Goal: Task Accomplishment & Management: Manage account settings

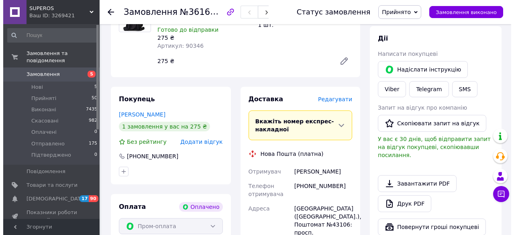
scroll to position [161, 0]
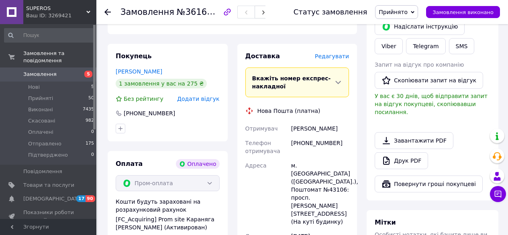
click at [334, 55] on span "Редагувати" at bounding box center [332, 56] width 34 height 6
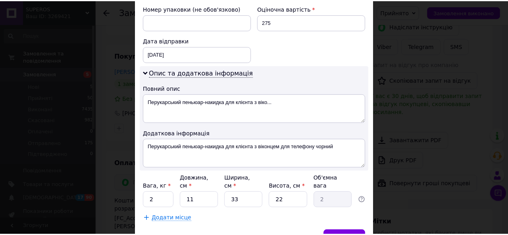
scroll to position [388, 0]
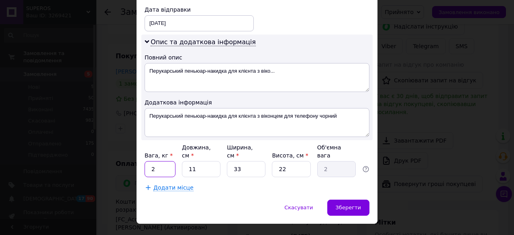
click at [149, 161] on input "2" at bounding box center [160, 169] width 31 height 16
type input "1"
click at [357, 200] on div "Зберегти" at bounding box center [348, 208] width 42 height 16
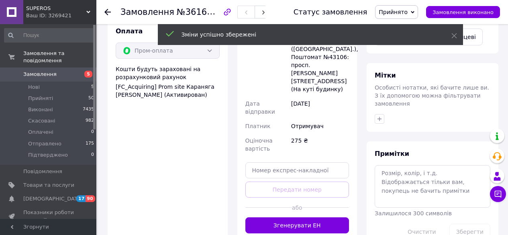
scroll to position [281, 0]
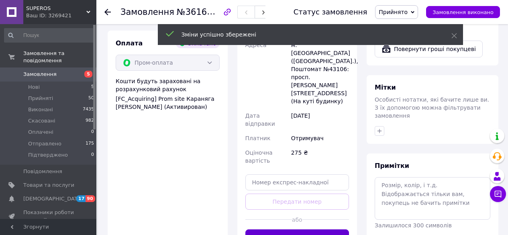
click at [283, 229] on button "Згенерувати ЕН" at bounding box center [297, 237] width 104 height 16
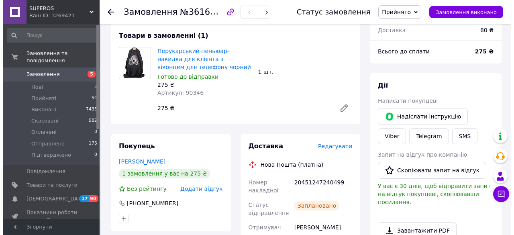
scroll to position [80, 0]
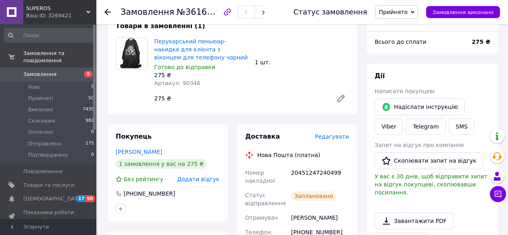
click at [303, 172] on div "20451247240499" at bounding box center [320, 176] width 61 height 22
copy div "20451247240499"
click at [449, 127] on button "SMS" at bounding box center [462, 126] width 26 height 16
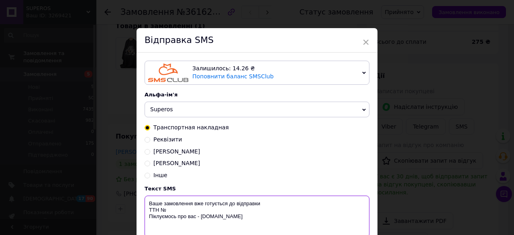
click at [169, 212] on textarea "Ваше замовлення вже готується до відправки ТТН № Піклуємось про вас - [DOMAIN_N…" at bounding box center [257, 217] width 225 height 42
paste textarea "20451247240499"
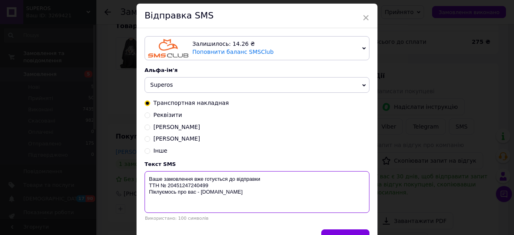
scroll to position [73, 0]
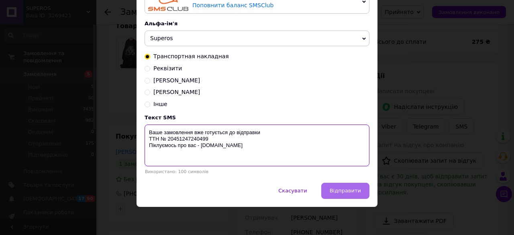
type textarea "Ваше замовлення вже готується до відправки ТТН № 20451247240499 Піклуємось про …"
click at [332, 191] on button "Відправити" at bounding box center [345, 191] width 48 height 16
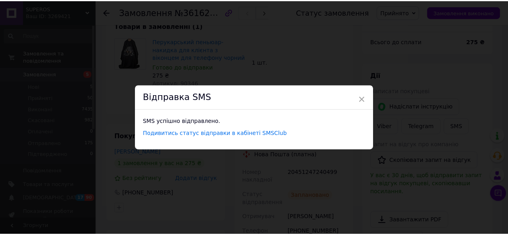
scroll to position [0, 0]
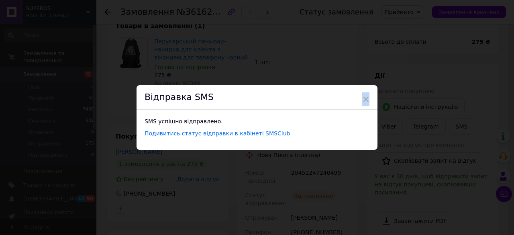
click at [366, 100] on span "×" at bounding box center [365, 99] width 7 height 14
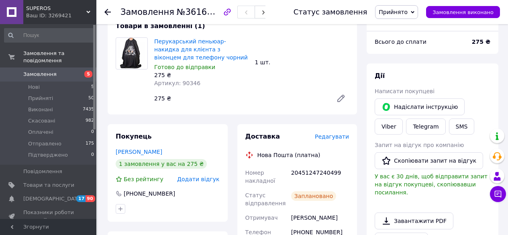
click at [402, 15] on span "Прийнято" at bounding box center [396, 12] width 43 height 14
click at [408, 27] on li "Виконано" at bounding box center [400, 28] width 48 height 12
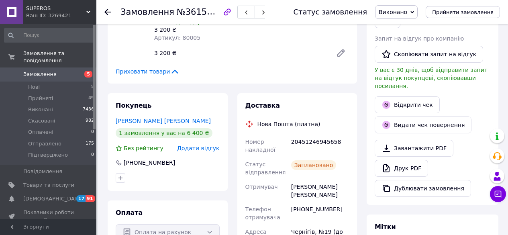
scroll to position [162, 0]
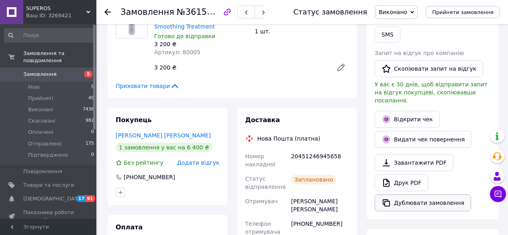
click at [418, 196] on button "Дублювати замовлення" at bounding box center [423, 202] width 96 height 17
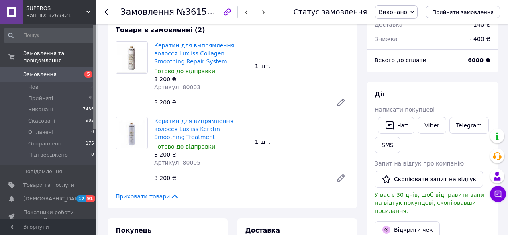
scroll to position [0, 0]
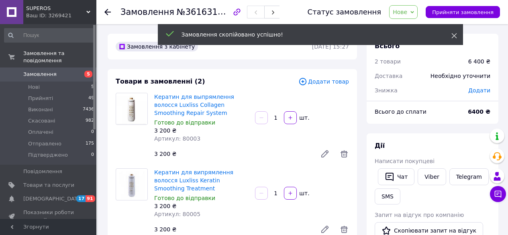
click at [455, 35] on icon at bounding box center [454, 36] width 6 height 6
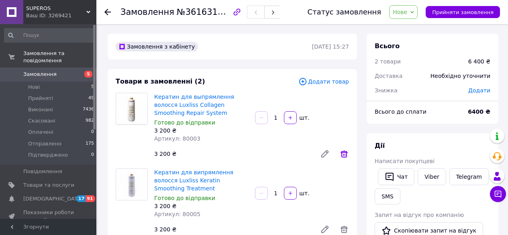
click at [341, 155] on icon at bounding box center [344, 154] width 10 height 10
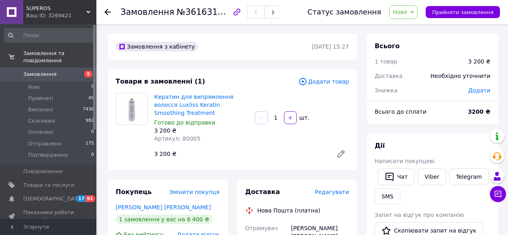
click at [333, 82] on span "Додати товар" at bounding box center [323, 81] width 51 height 9
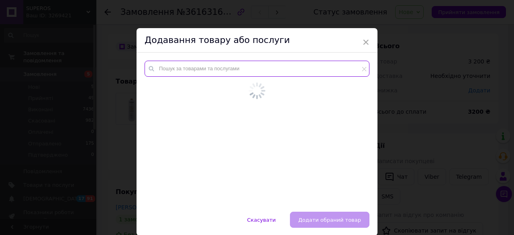
click at [264, 69] on input "text" at bounding box center [257, 69] width 225 height 16
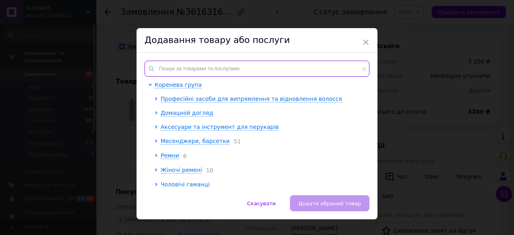
click at [176, 69] on input "text" at bounding box center [257, 69] width 225 height 16
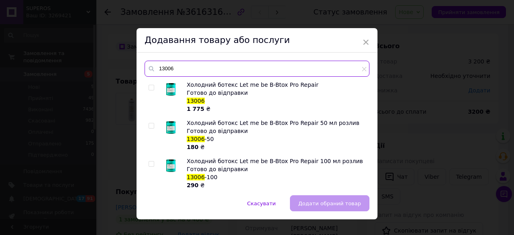
type input "13006"
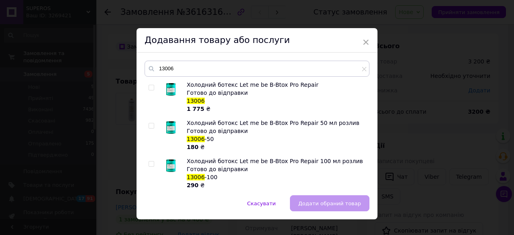
click at [150, 88] on input "checkbox" at bounding box center [151, 87] width 5 height 5
checkbox input "true"
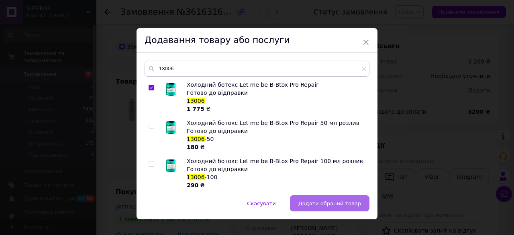
click at [333, 206] on span "Додати обраний товар" at bounding box center [329, 203] width 63 height 6
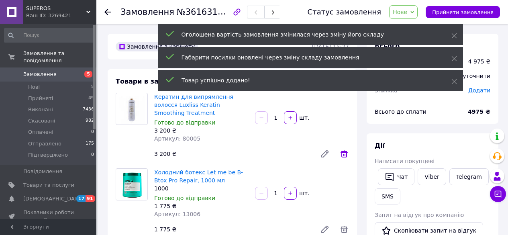
click at [343, 149] on icon at bounding box center [344, 154] width 10 height 10
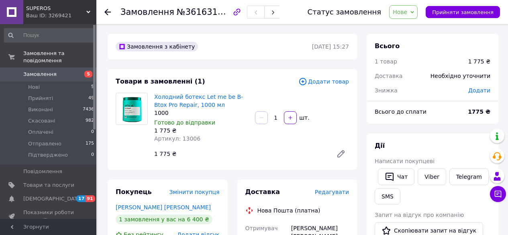
click at [327, 80] on span "Додати товар" at bounding box center [323, 81] width 51 height 9
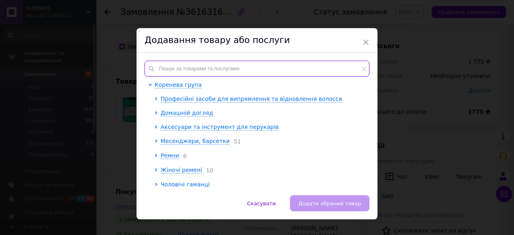
click at [200, 71] on input "text" at bounding box center [257, 69] width 225 height 16
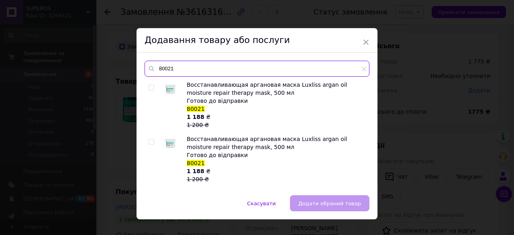
type input "80021"
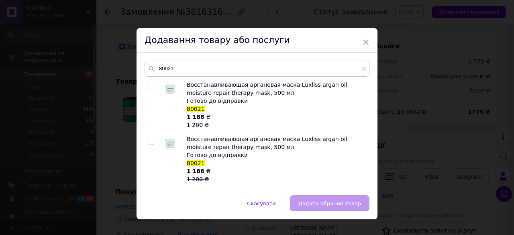
click at [149, 87] on input "checkbox" at bounding box center [151, 87] width 5 height 5
checkbox input "true"
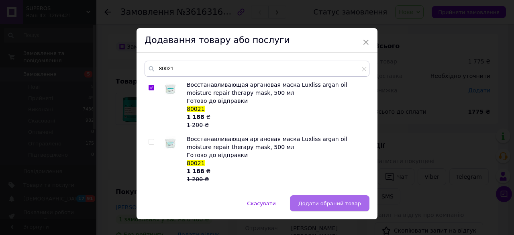
click at [320, 202] on span "Додати обраний товар" at bounding box center [329, 203] width 63 height 6
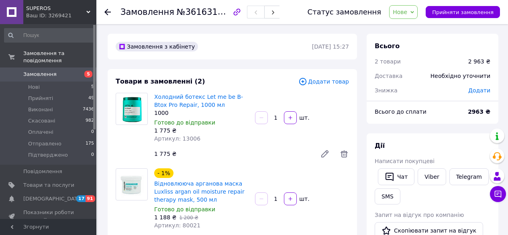
click at [415, 12] on span "Нове" at bounding box center [403, 12] width 29 height 14
click at [411, 28] on li "Прийнято" at bounding box center [414, 28] width 48 height 12
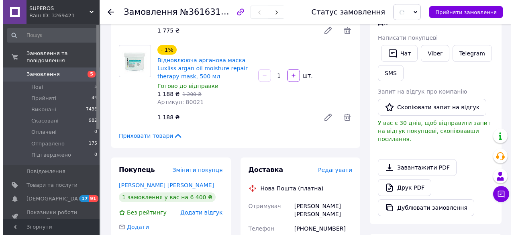
scroll to position [201, 0]
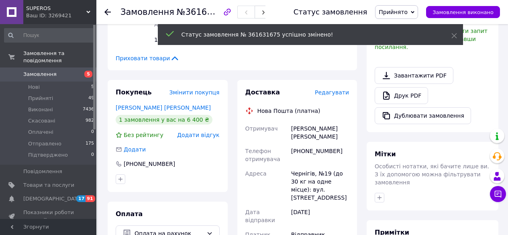
click at [330, 91] on span "Редагувати" at bounding box center [332, 92] width 34 height 6
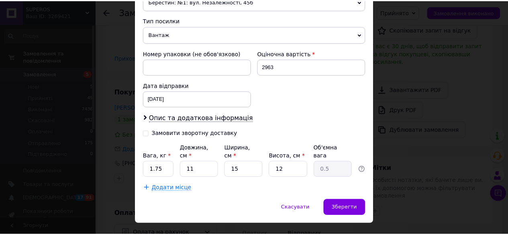
scroll to position [313, 0]
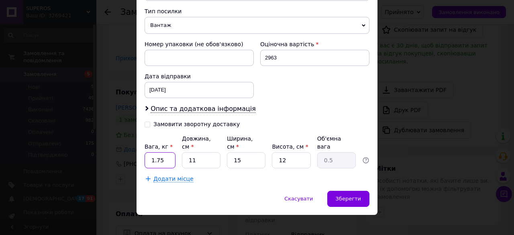
drag, startPoint x: 164, startPoint y: 153, endPoint x: 149, endPoint y: 153, distance: 15.7
click at [149, 153] on input "1.75" at bounding box center [160, 160] width 31 height 16
type input "2"
click at [354, 196] on span "Зберегти" at bounding box center [348, 199] width 25 height 6
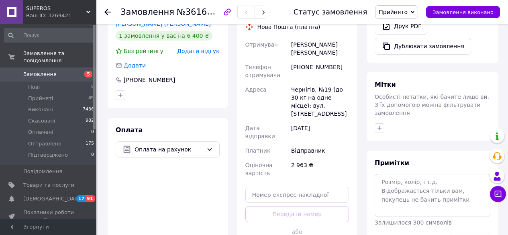
scroll to position [321, 0]
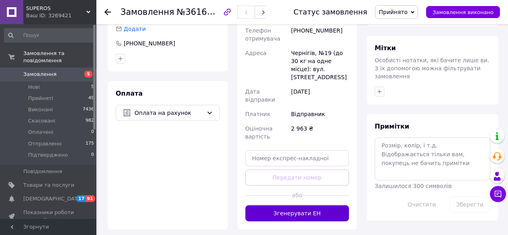
click at [295, 205] on button "Згенерувати ЕН" at bounding box center [297, 213] width 104 height 16
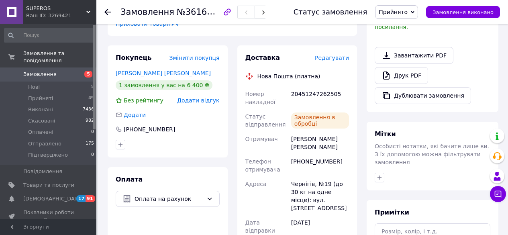
scroll to position [201, 0]
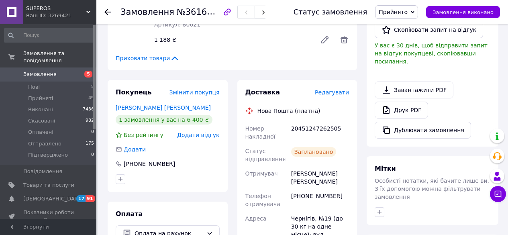
click at [312, 127] on div "20451247262505" at bounding box center [320, 132] width 61 height 22
copy div "20451247262505"
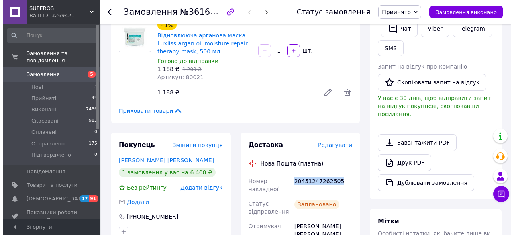
scroll to position [121, 0]
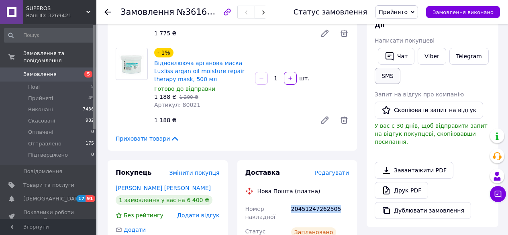
click at [392, 75] on button "SMS" at bounding box center [388, 76] width 26 height 16
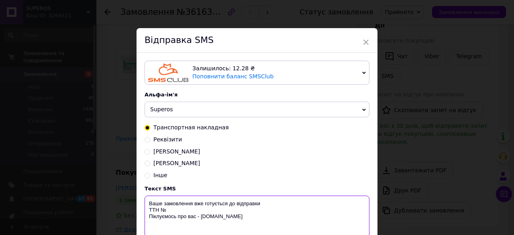
click at [174, 213] on textarea "Ваше замовлення вже готується до відправки ТТН № Піклуємось про вас - [DOMAIN_N…" at bounding box center [257, 217] width 225 height 42
paste textarea "20451247262505"
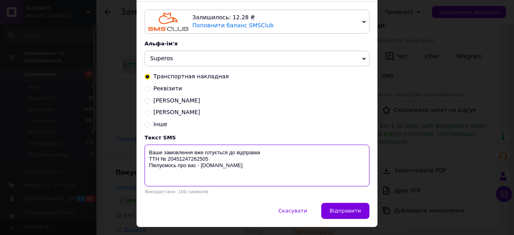
scroll to position [73, 0]
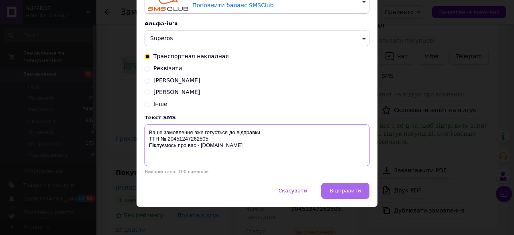
type textarea "Ваше замовлення вже готується до відправки ТТН № 20451247262505 Піклуємось про …"
click at [352, 190] on span "Відправити" at bounding box center [345, 191] width 31 height 6
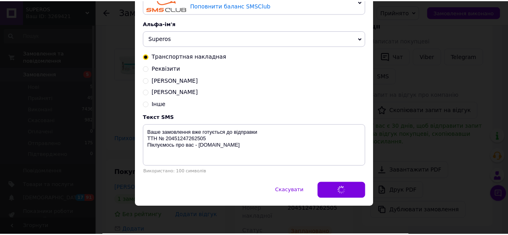
scroll to position [0, 0]
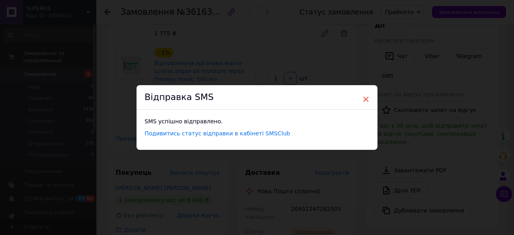
click at [364, 100] on span "×" at bounding box center [365, 99] width 7 height 14
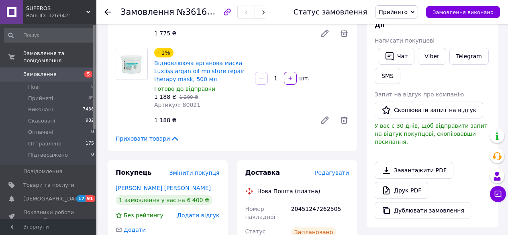
click at [408, 14] on span "Прийнято" at bounding box center [393, 12] width 29 height 6
click at [411, 25] on li "Виконано" at bounding box center [400, 28] width 48 height 12
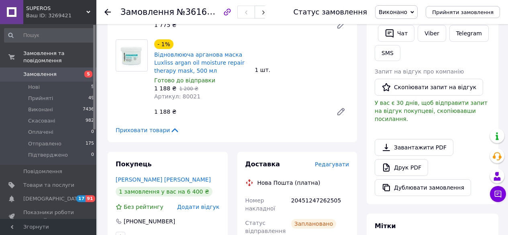
scroll to position [121, 0]
